Goal: Information Seeking & Learning: Learn about a topic

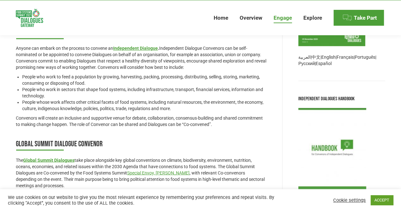
scroll to position [466, 0]
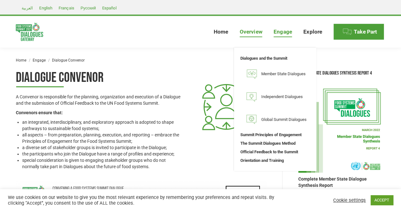
click at [250, 31] on span "Overview" at bounding box center [251, 32] width 23 height 7
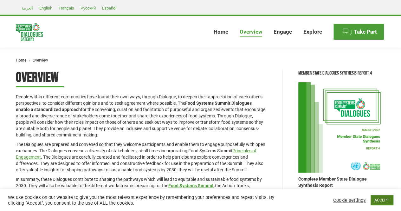
click at [378, 197] on link "ACCEPT" at bounding box center [382, 200] width 23 height 10
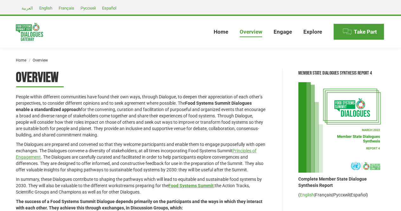
click at [306, 194] on link "English" at bounding box center [307, 194] width 14 height 5
